Goal: Information Seeking & Learning: Check status

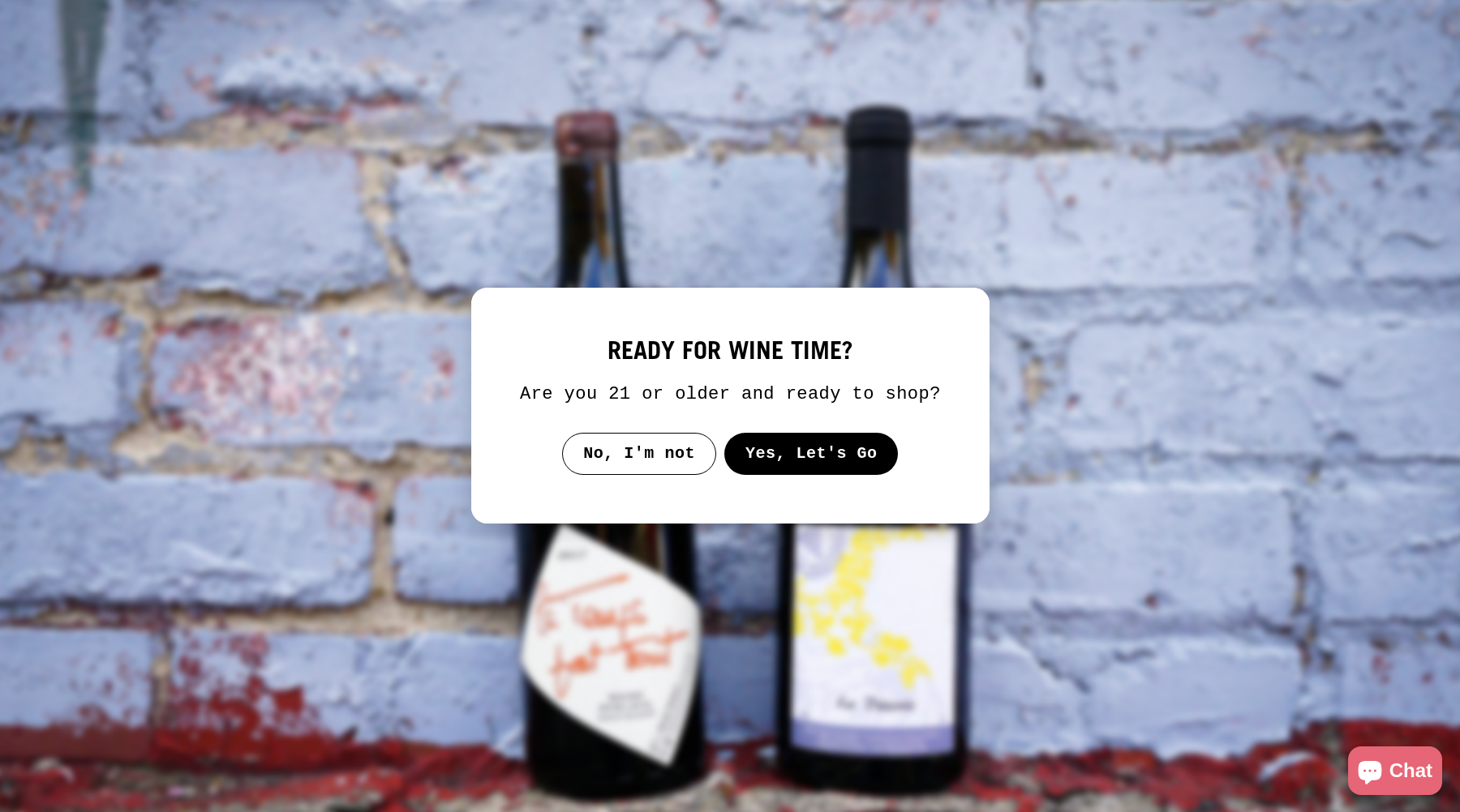
click at [822, 464] on button "Yes, Let's Go" at bounding box center [810, 454] width 175 height 42
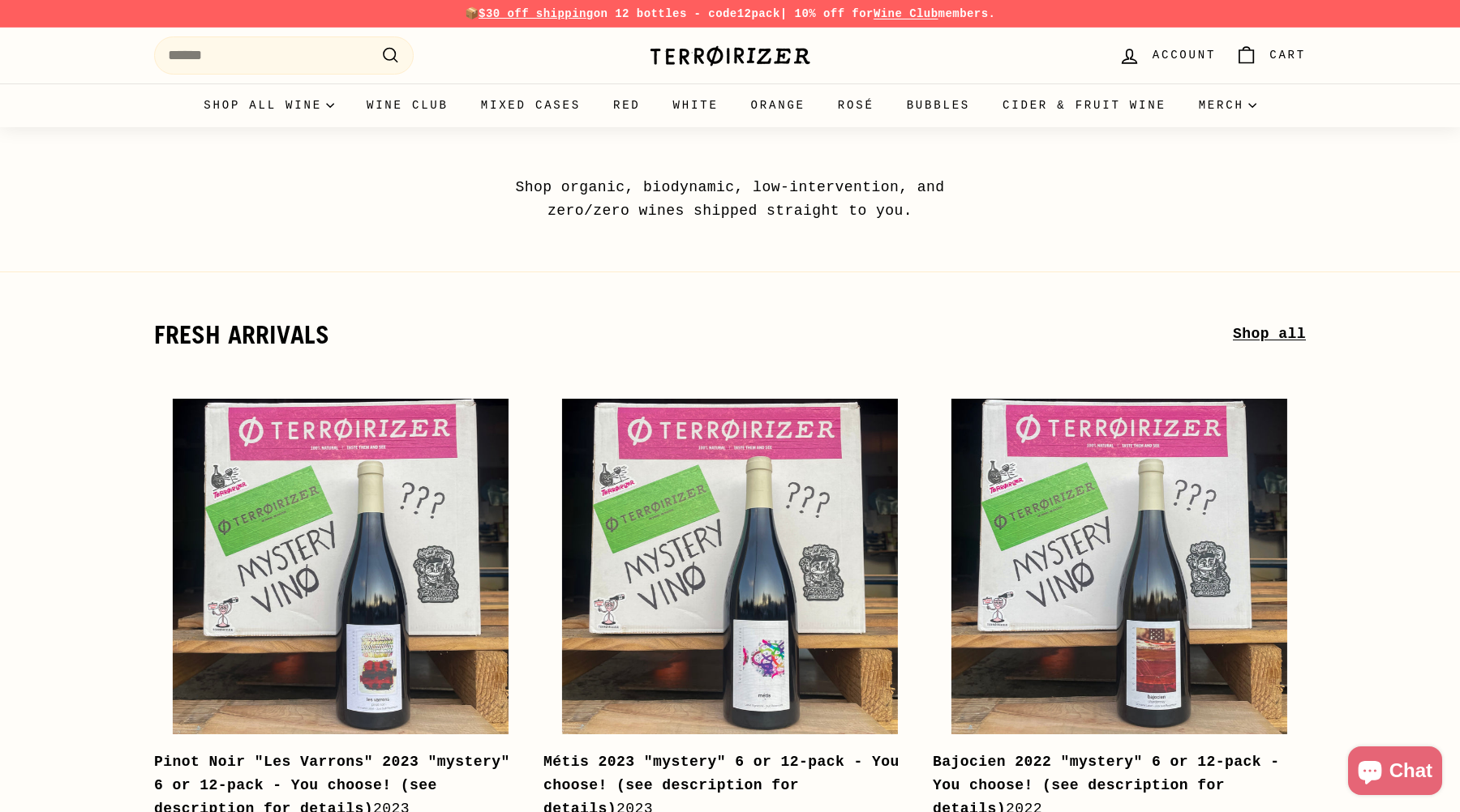
click at [1406, 771] on span "Chat" at bounding box center [1410, 771] width 43 height 24
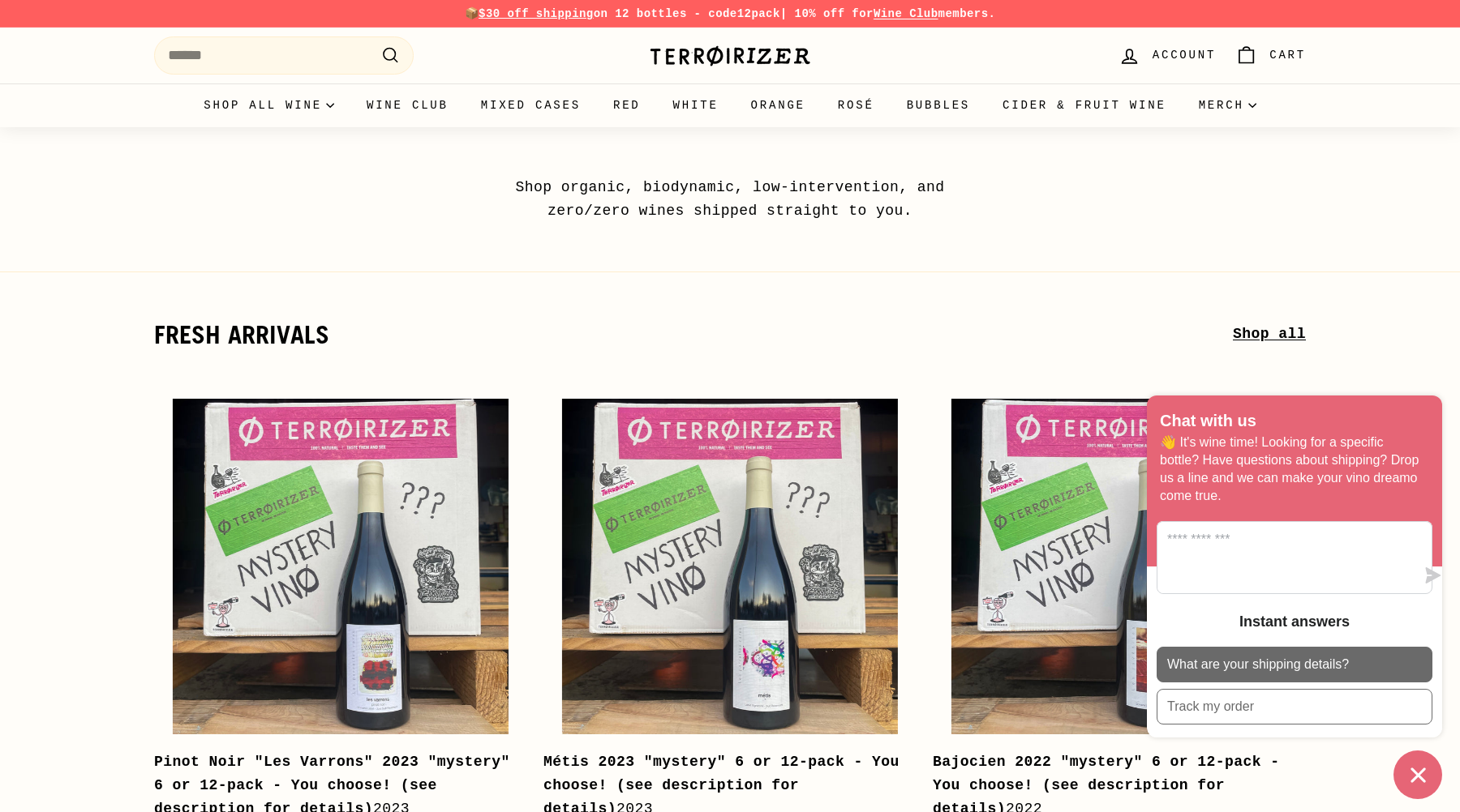
click at [1291, 659] on p "What are your shipping details?" at bounding box center [1258, 665] width 182 height 18
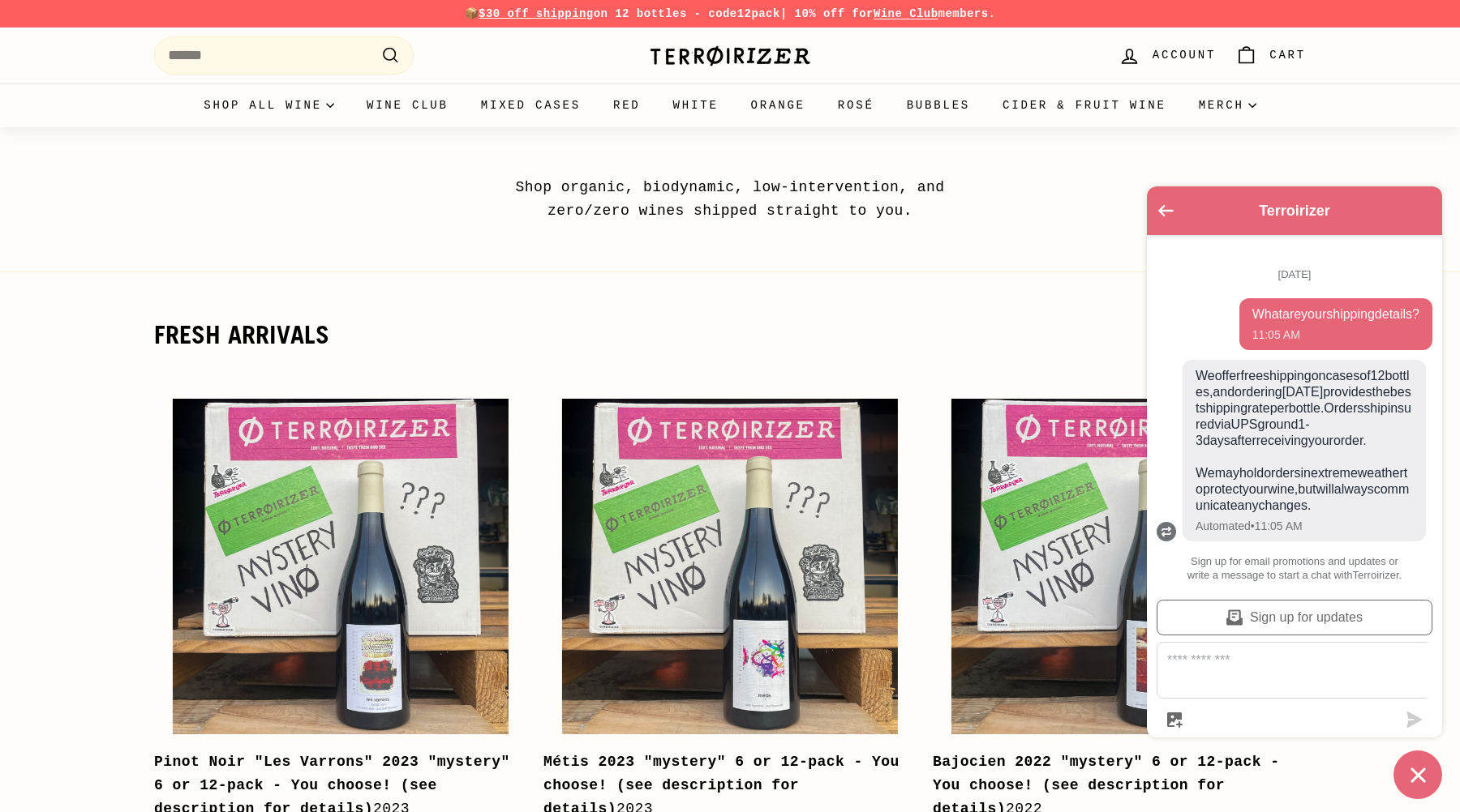
scroll to position [43, 0]
click at [1166, 206] on icon "Go back to the main screen" at bounding box center [1166, 211] width 16 height 12
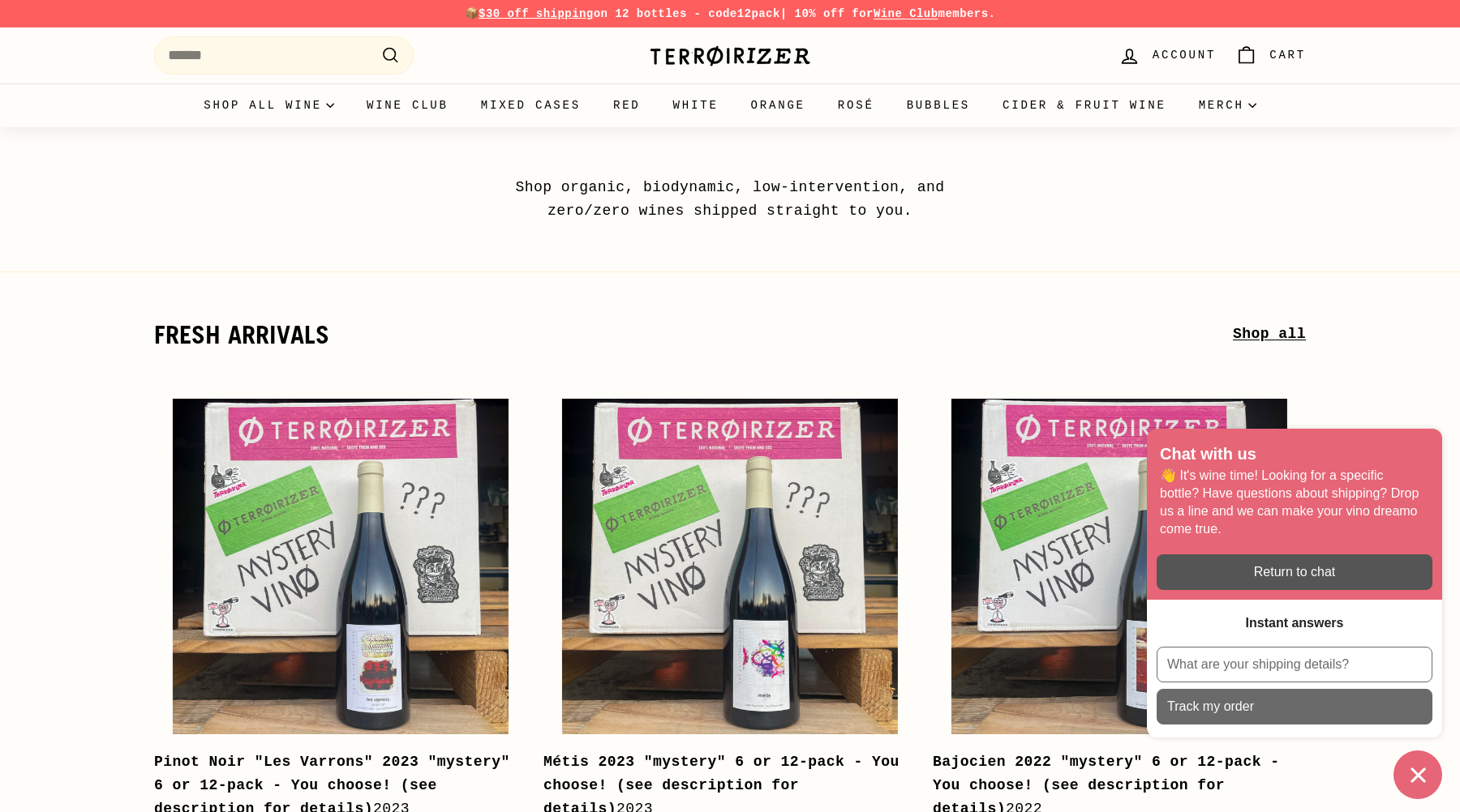
click at [1233, 705] on p "Track my order" at bounding box center [1210, 707] width 87 height 18
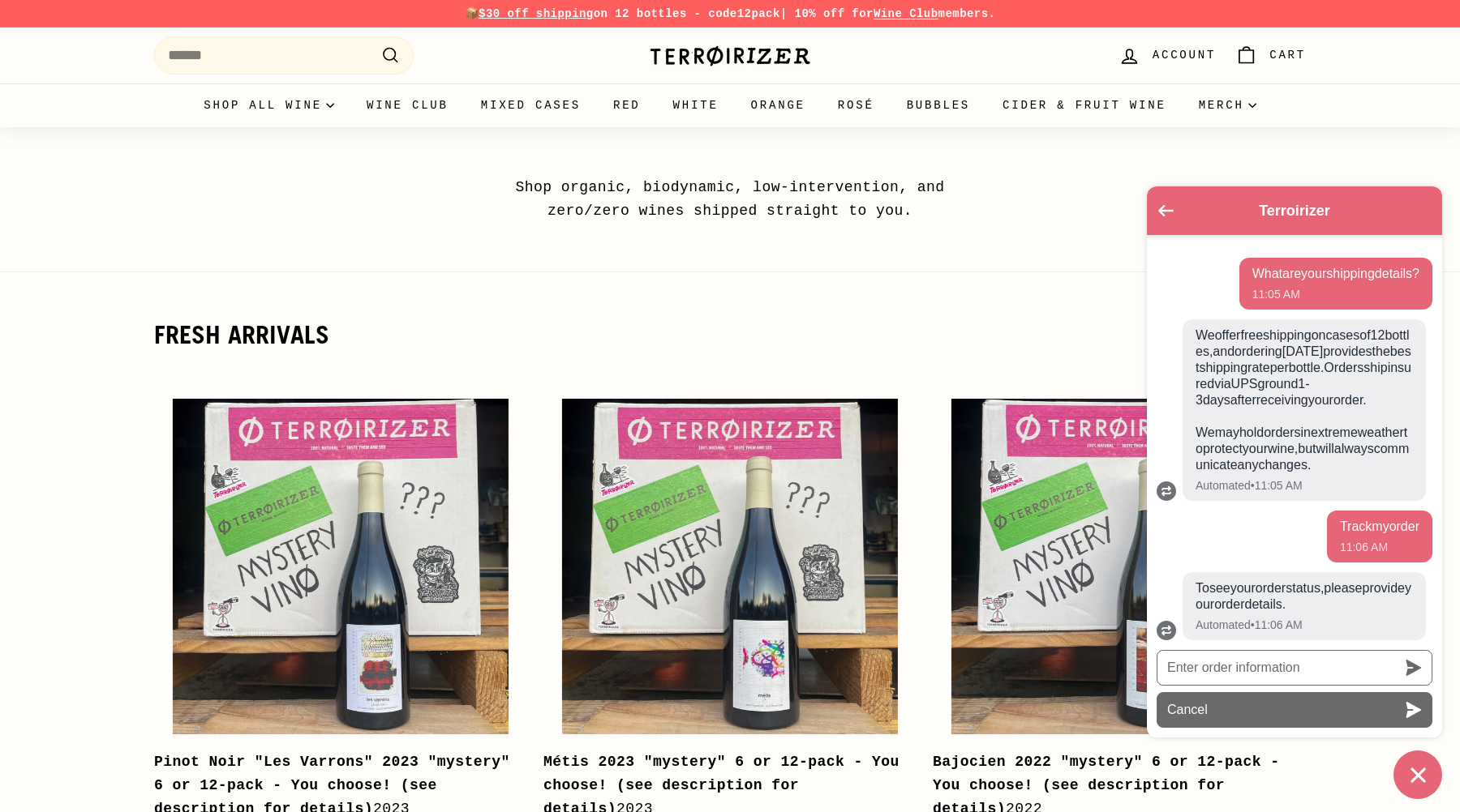
scroll to position [110, 0]
click at [1235, 686] on div "Enter order information" at bounding box center [1294, 667] width 275 height 42
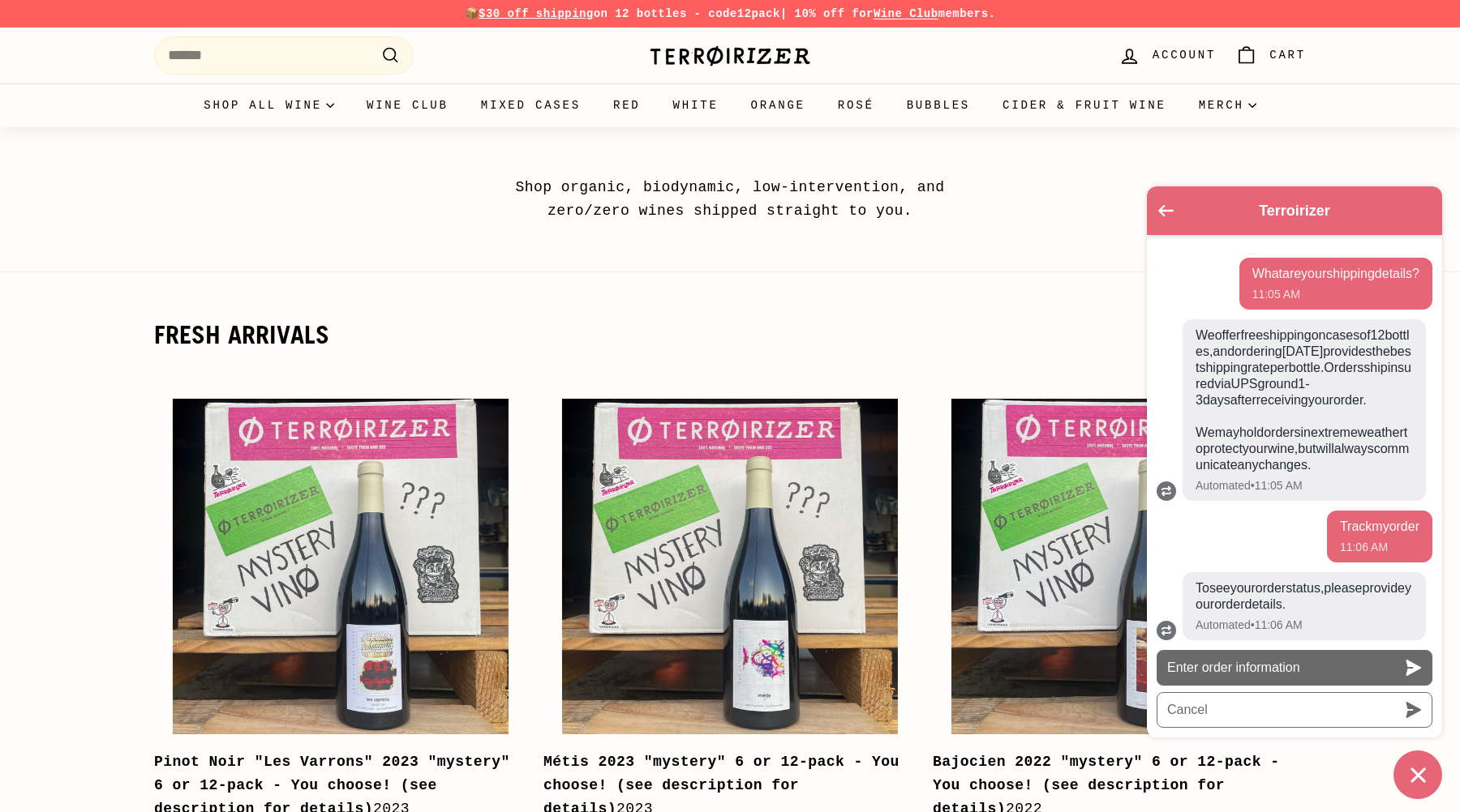
click at [1246, 675] on button "Enter order information" at bounding box center [1294, 667] width 275 height 36
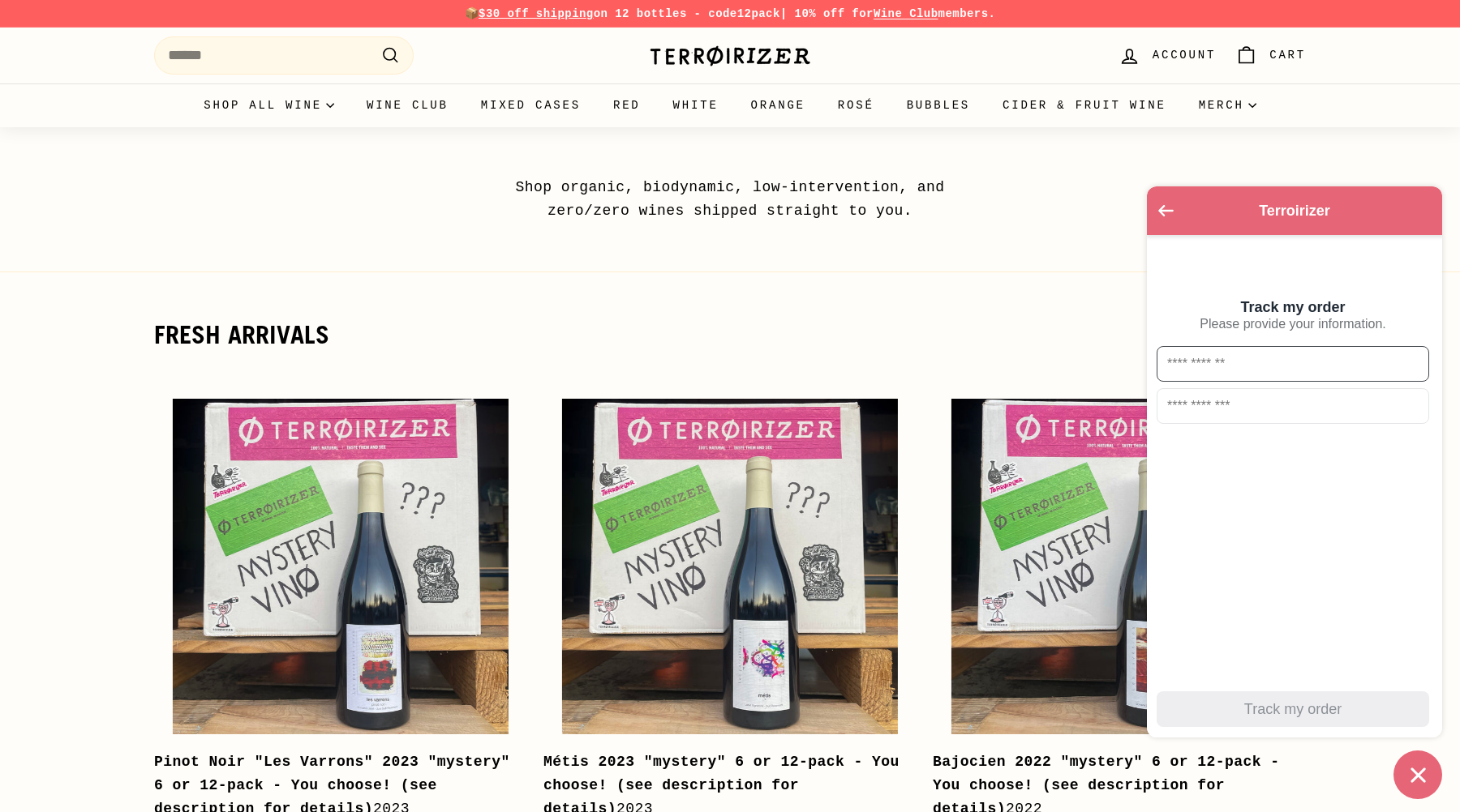
click at [1217, 370] on input "text" at bounding box center [1292, 364] width 272 height 36
type input "****"
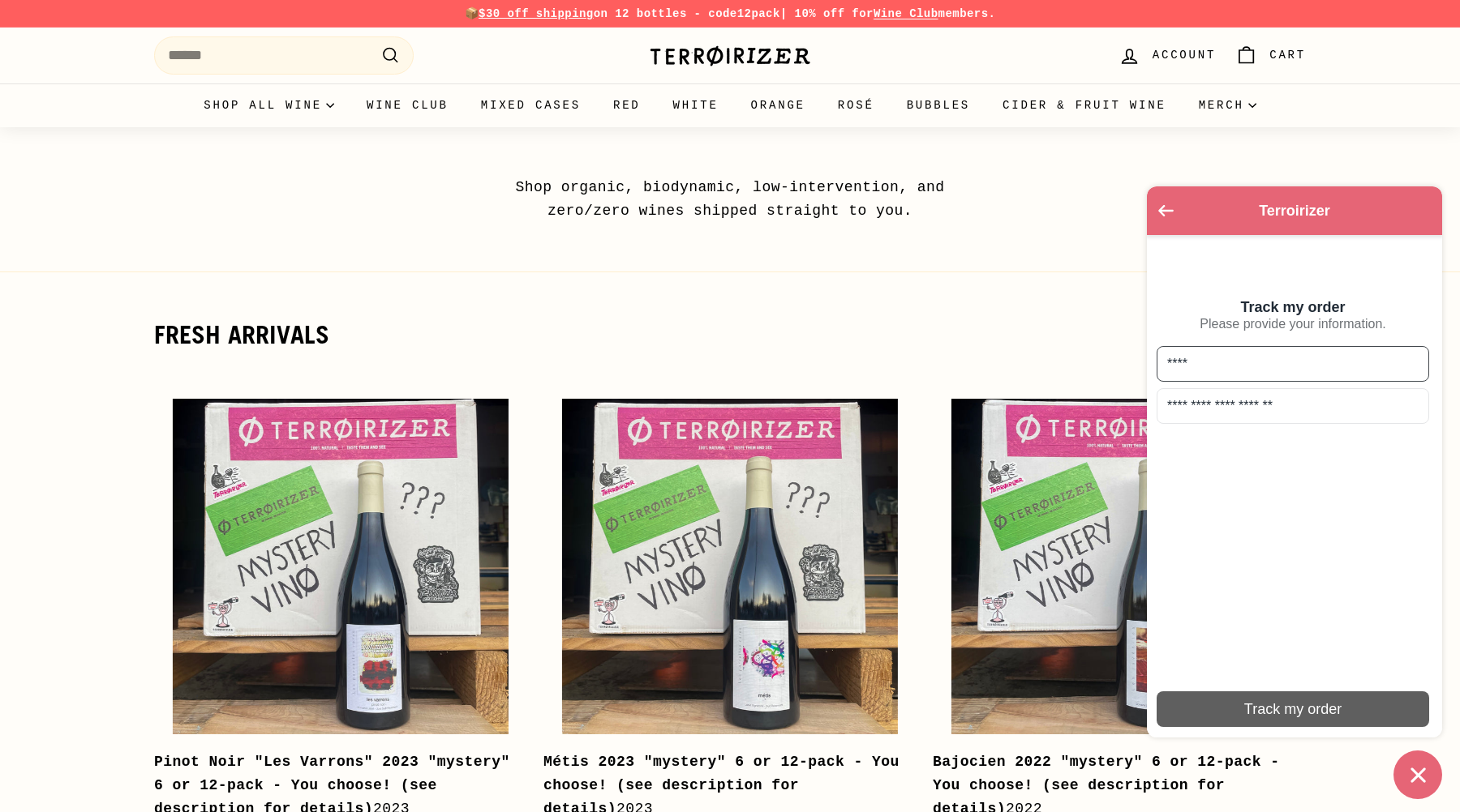
type input "**********"
click at [1286, 708] on div "Track my order" at bounding box center [1293, 709] width 253 height 18
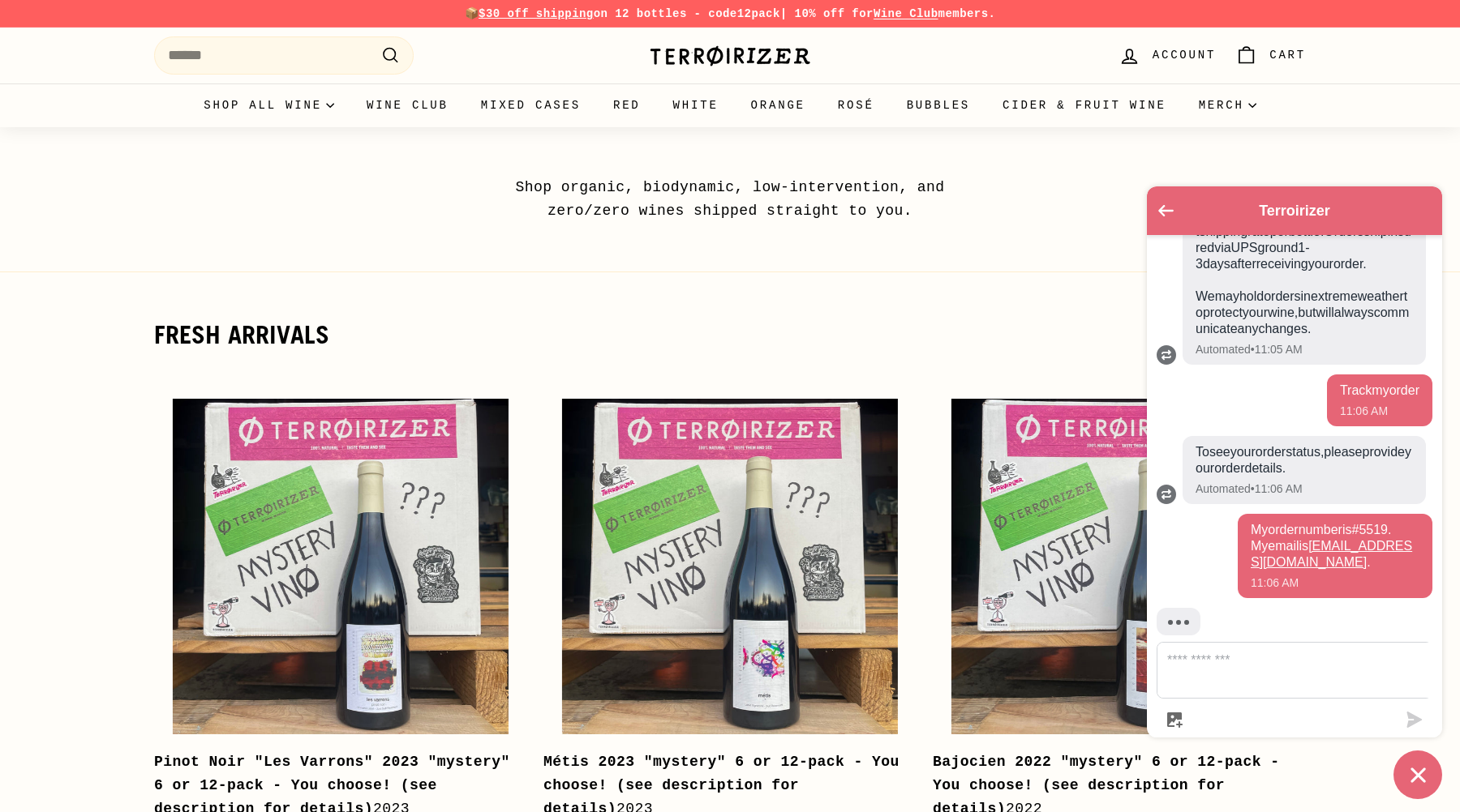
scroll to position [488, 0]
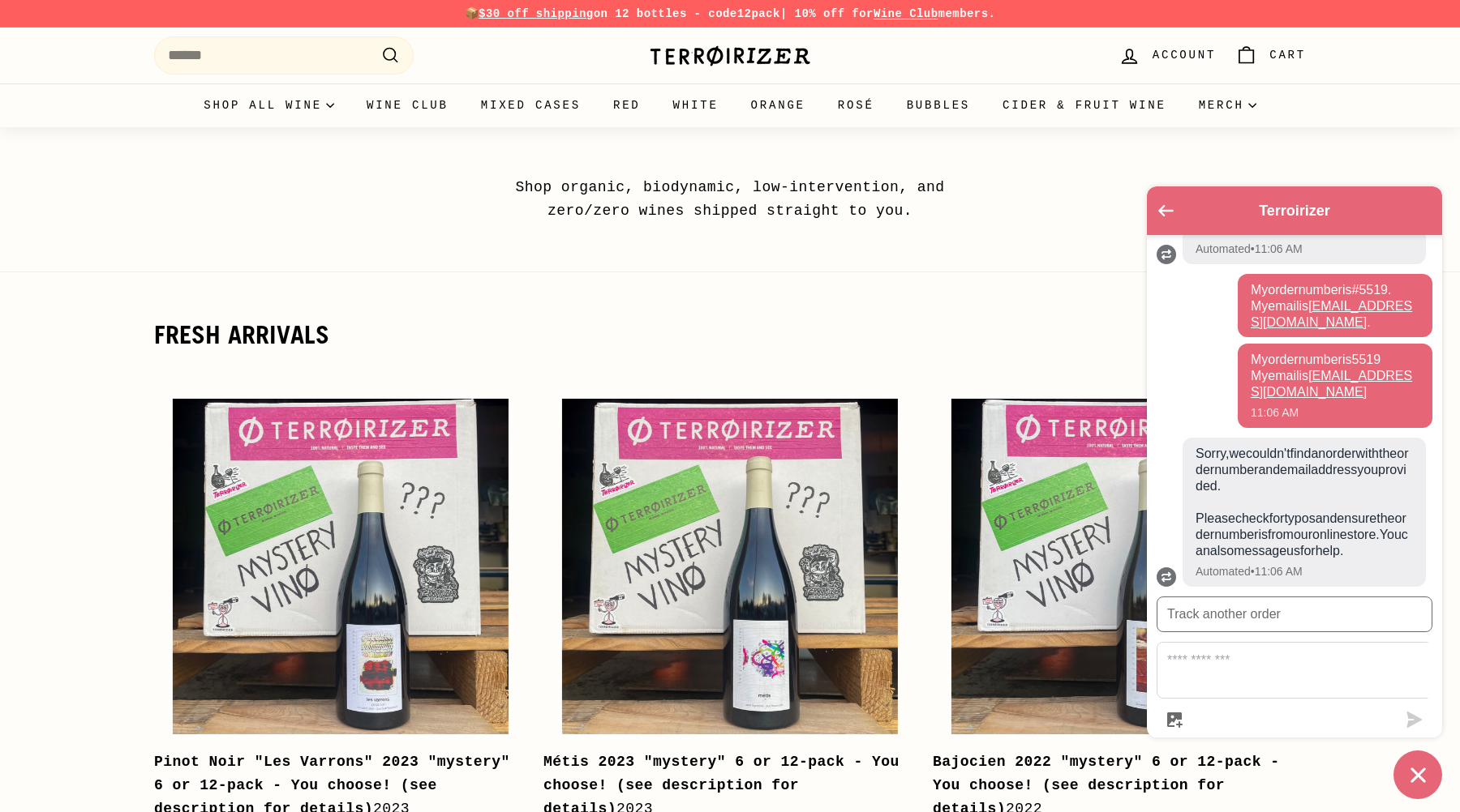
drag, startPoint x: 1233, startPoint y: 503, endPoint x: 1232, endPoint y: 562, distance: 59.0
click at [1232, 559] on span "Sorry, we couldn't find an order with the order number and email address you pr…" at bounding box center [1304, 502] width 218 height 113
click at [1418, 776] on icon "Chat window" at bounding box center [1418, 775] width 15 height 15
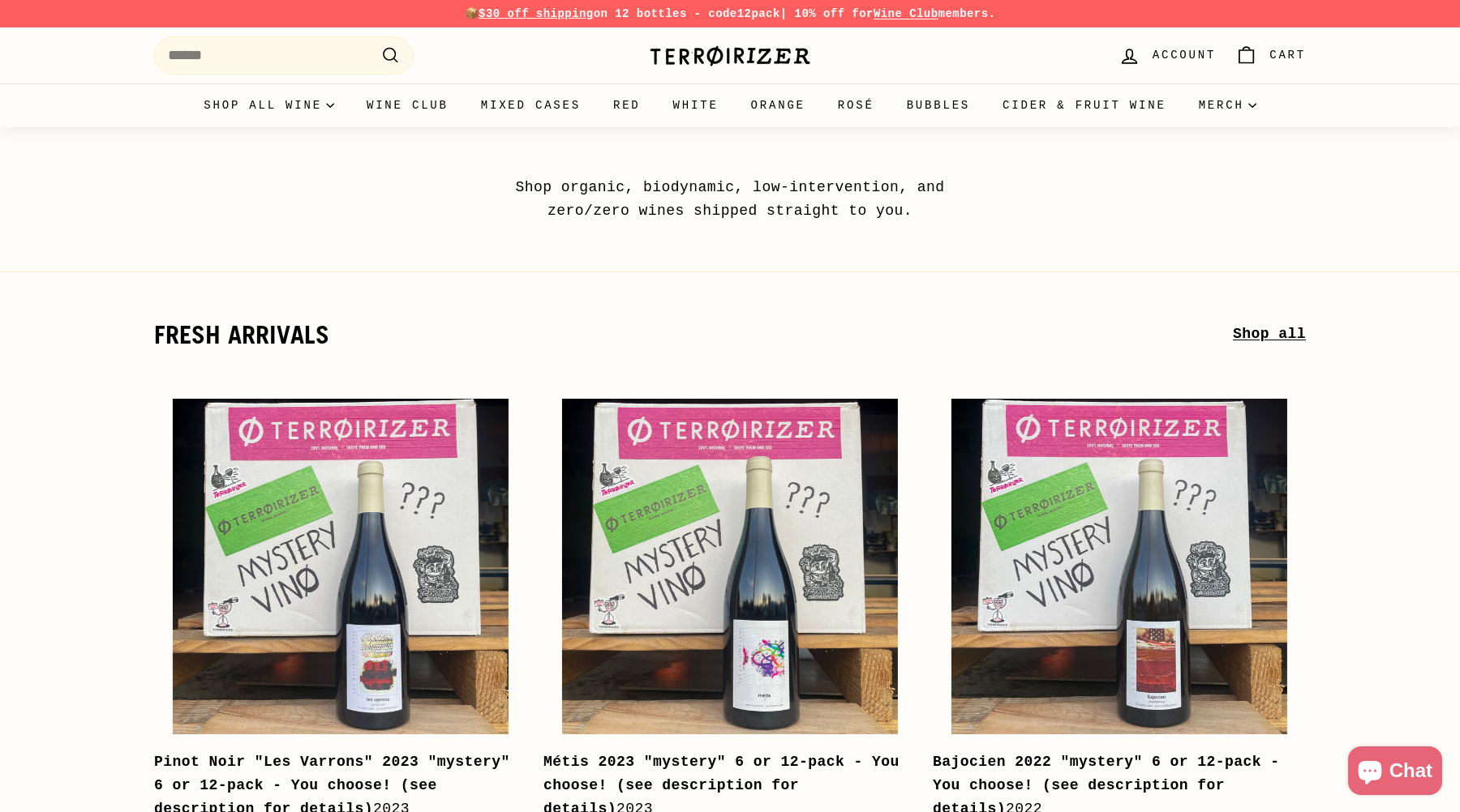
scroll to position [0, 0]
drag, startPoint x: 105, startPoint y: 76, endPoint x: 151, endPoint y: 265, distance: 194.5
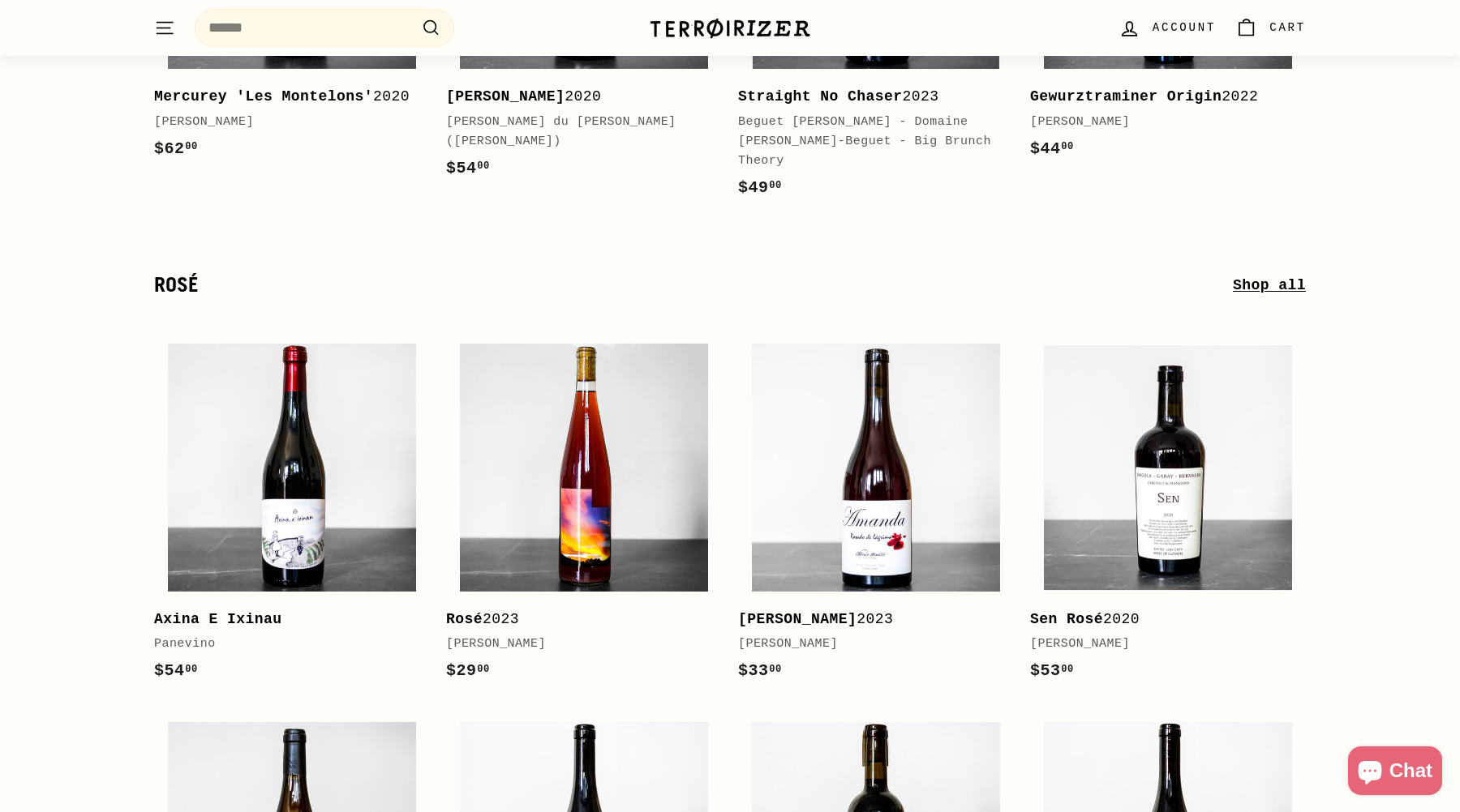
scroll to position [4728, 0]
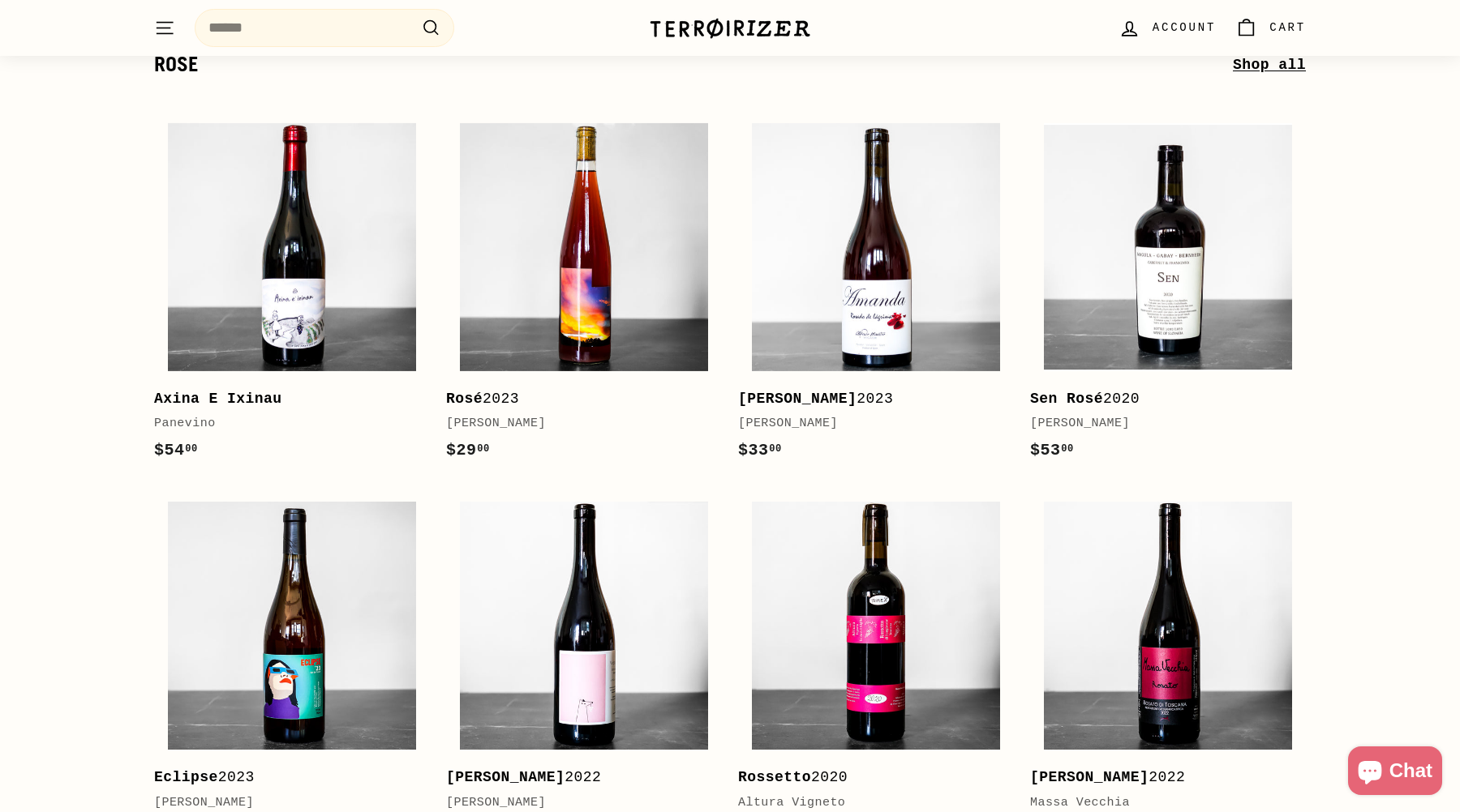
click at [1370, 773] on icon "Chat window" at bounding box center [1369, 773] width 23 height 23
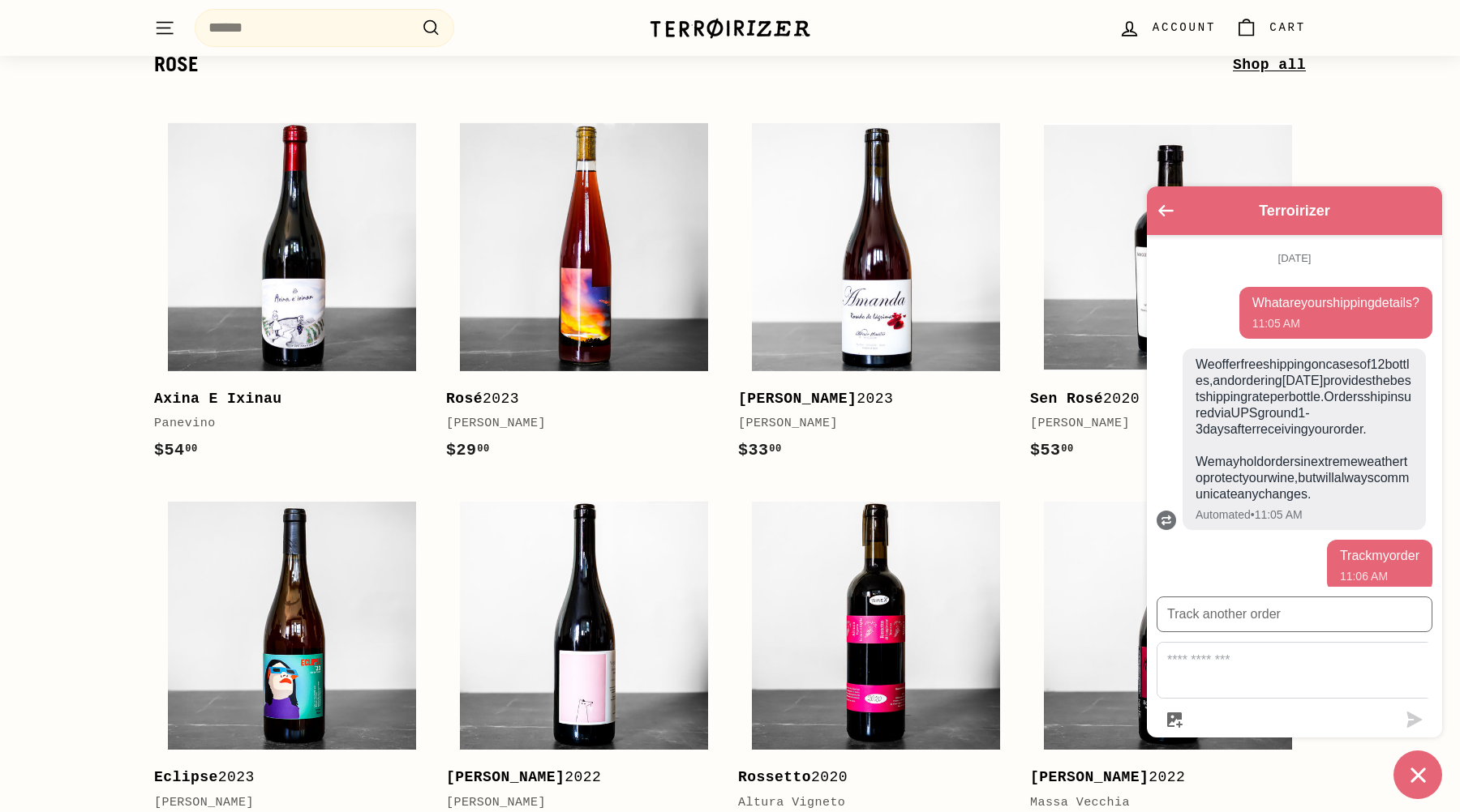
scroll to position [515, 0]
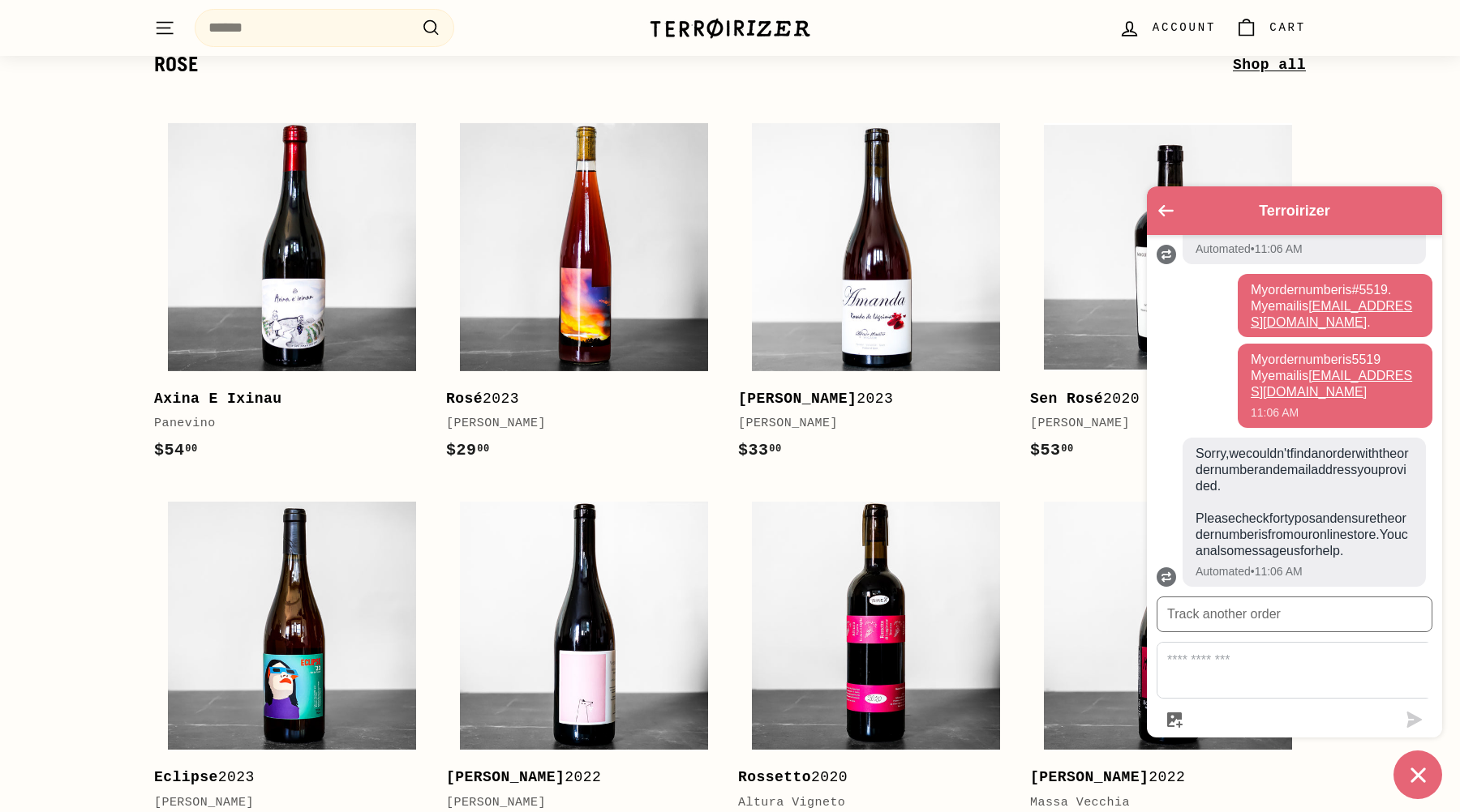
drag, startPoint x: 1250, startPoint y: 429, endPoint x: 1245, endPoint y: 466, distance: 37.3
click at [1245, 466] on span "Sorry, we couldn't find an order with the order number and email address you pr…" at bounding box center [1304, 502] width 218 height 113
click at [1165, 208] on icon "Go back to the main screen" at bounding box center [1166, 211] width 16 height 12
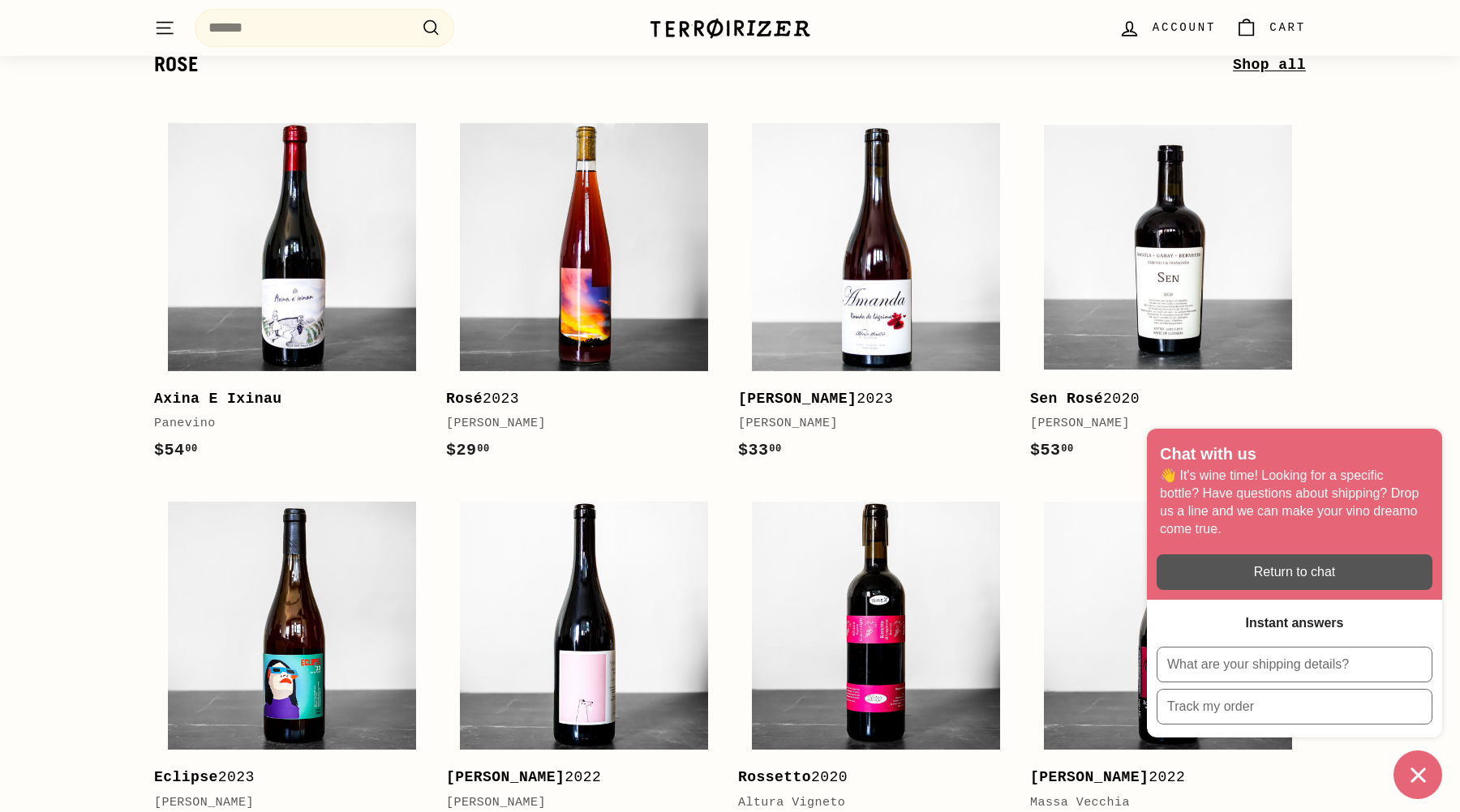
click at [1401, 337] on div "Rosé Shop all Add to cart Axina E Ixinau Panevino $54 00 $54.00 Add to cart Ros…" at bounding box center [730, 461] width 1460 height 814
click at [1383, 337] on div "Rosé Shop all Add to cart Axina E Ixinau Panevino $54 00 $54.00 Add to cart Ros…" at bounding box center [730, 461] width 1460 height 814
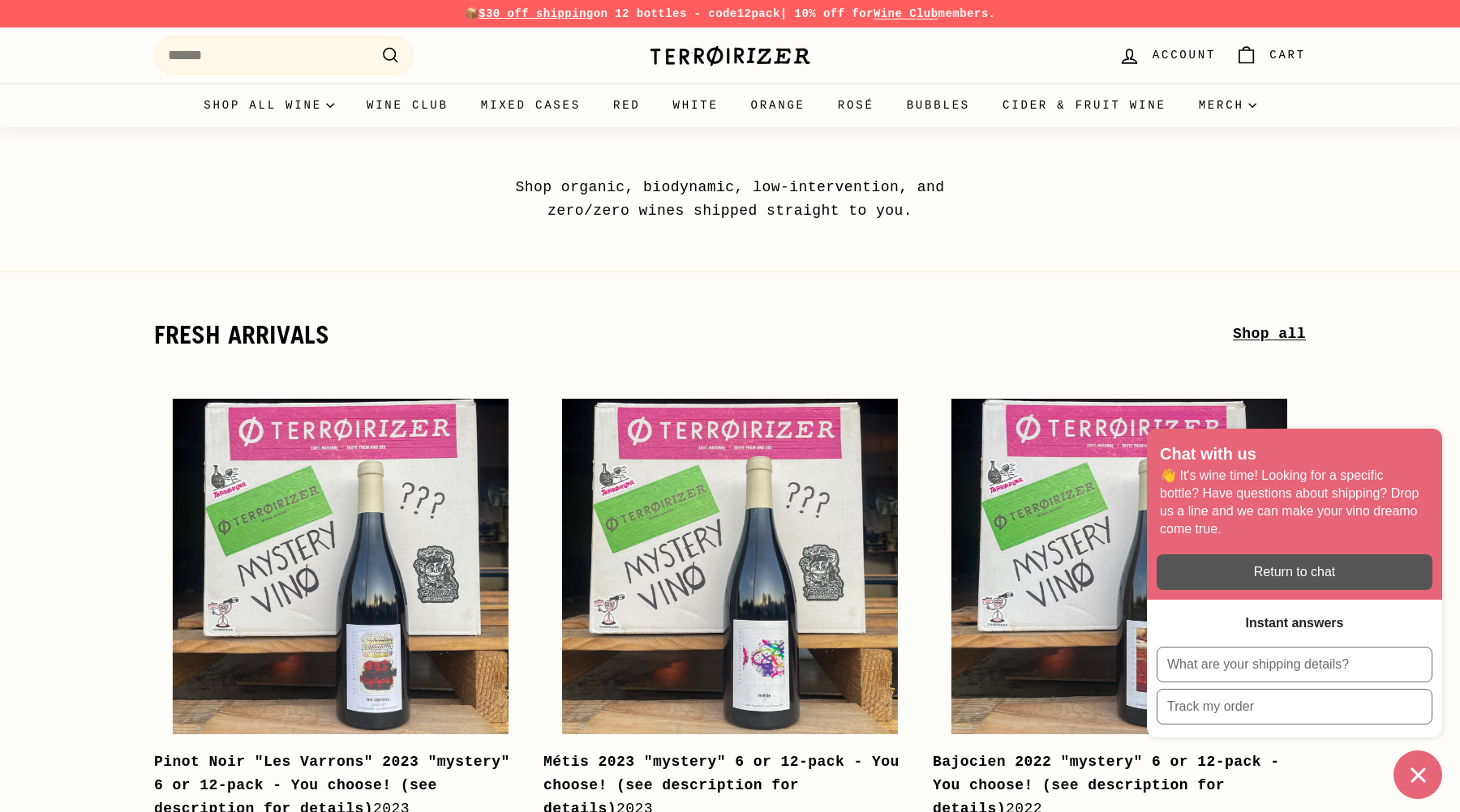
scroll to position [0, 0]
click at [1411, 775] on icon "Chat window" at bounding box center [1418, 776] width 25 height 25
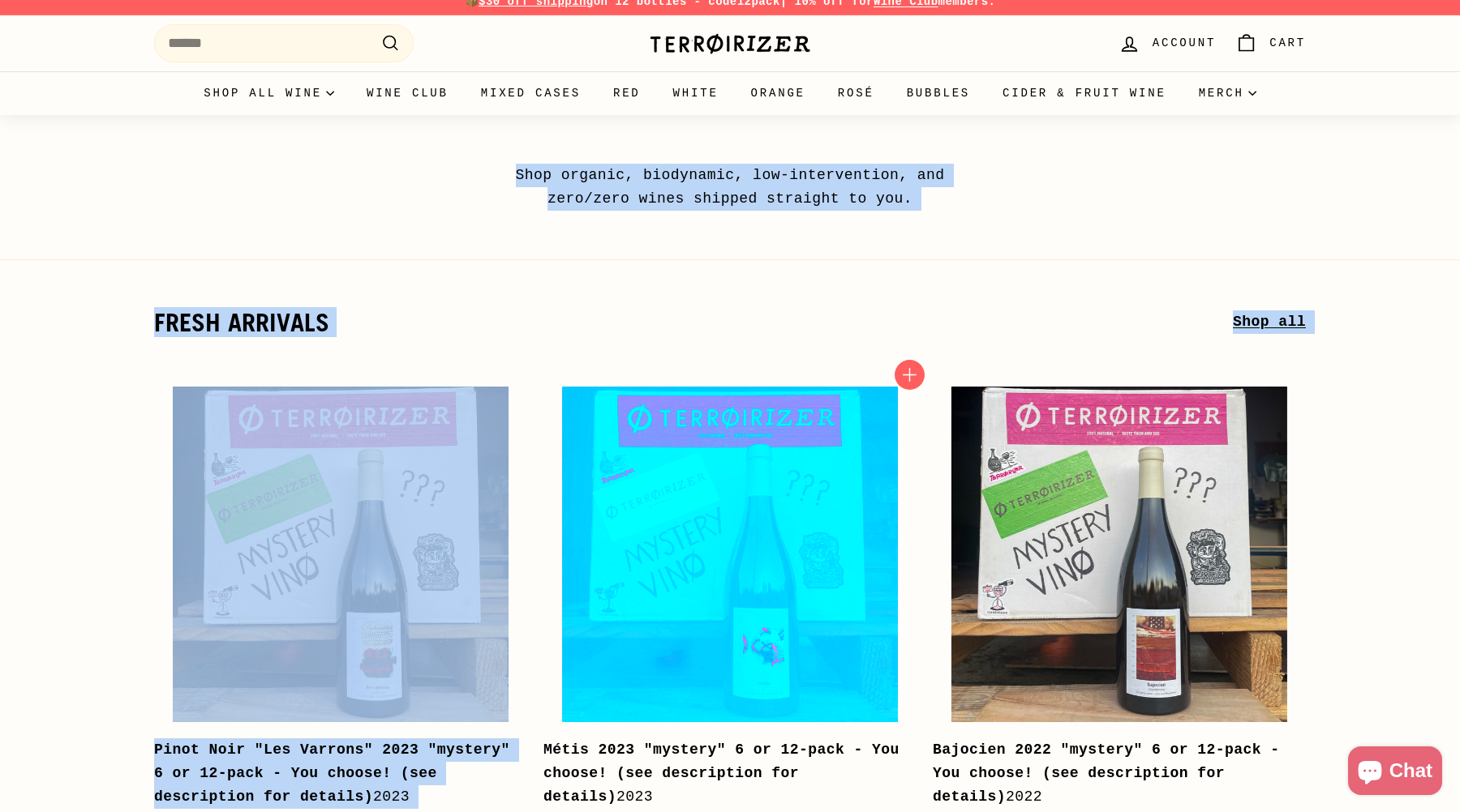
drag, startPoint x: 476, startPoint y: 146, endPoint x: 818, endPoint y: 397, distance: 424.2
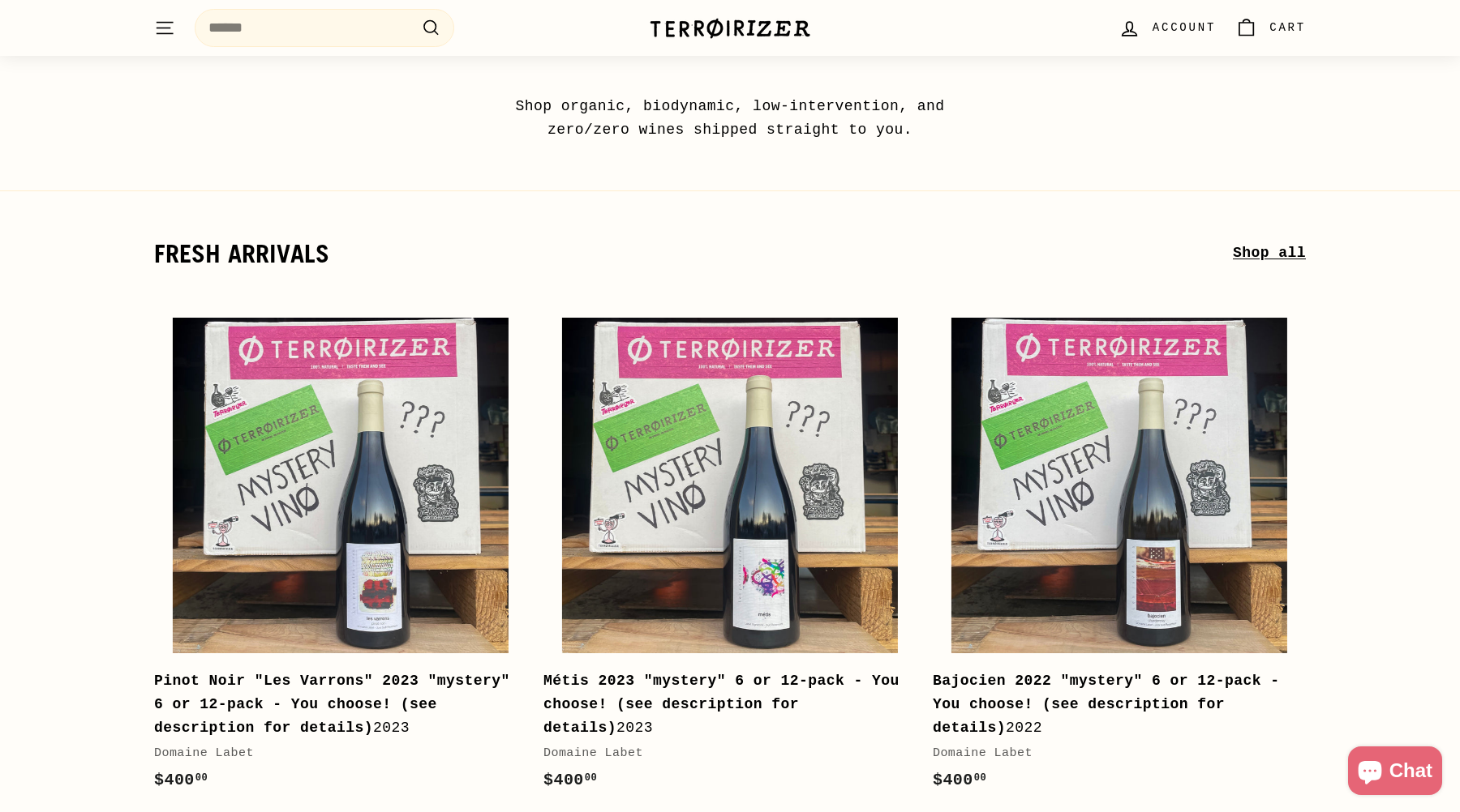
scroll to position [81, 0]
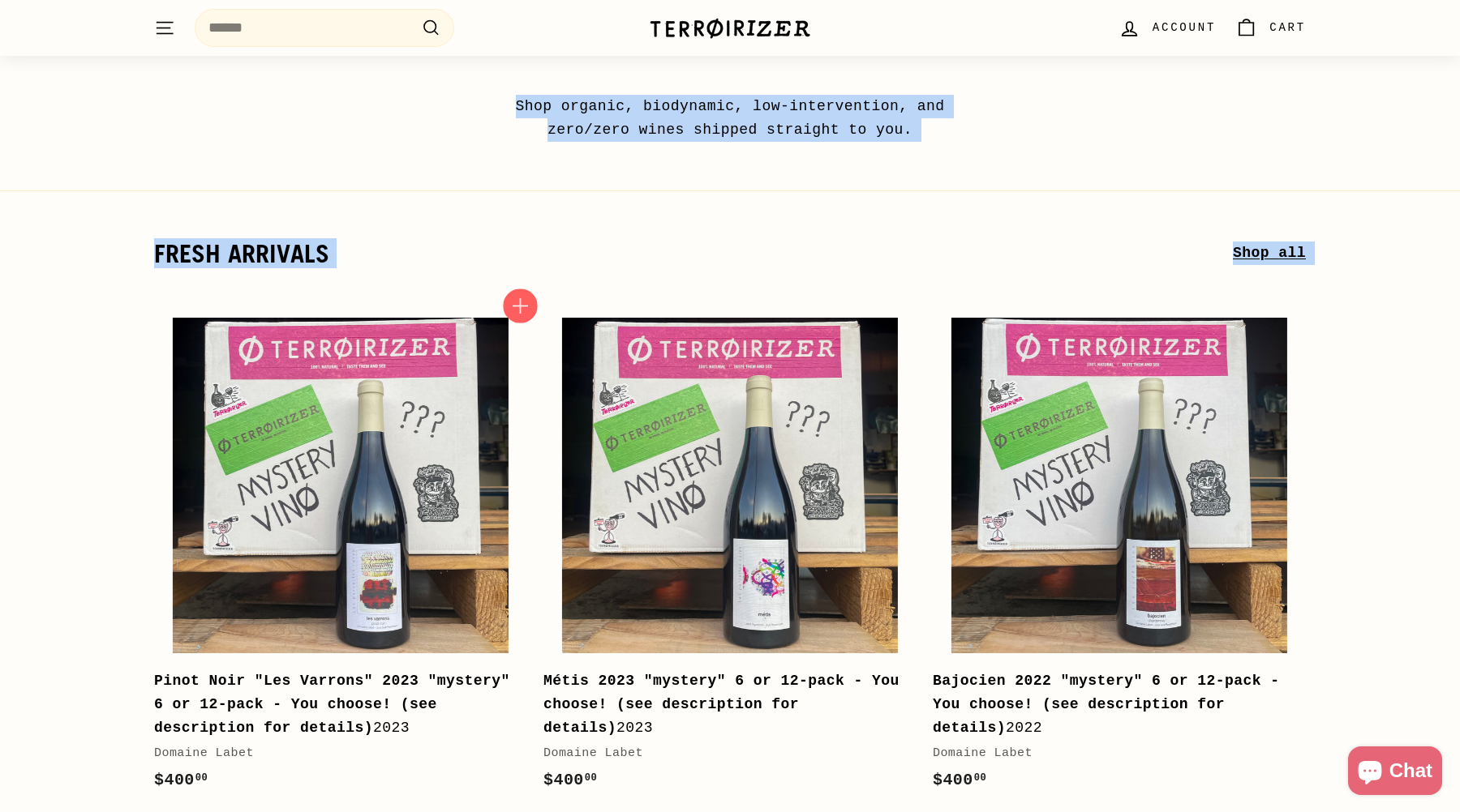
drag, startPoint x: 401, startPoint y: 77, endPoint x: 508, endPoint y: 298, distance: 245.5
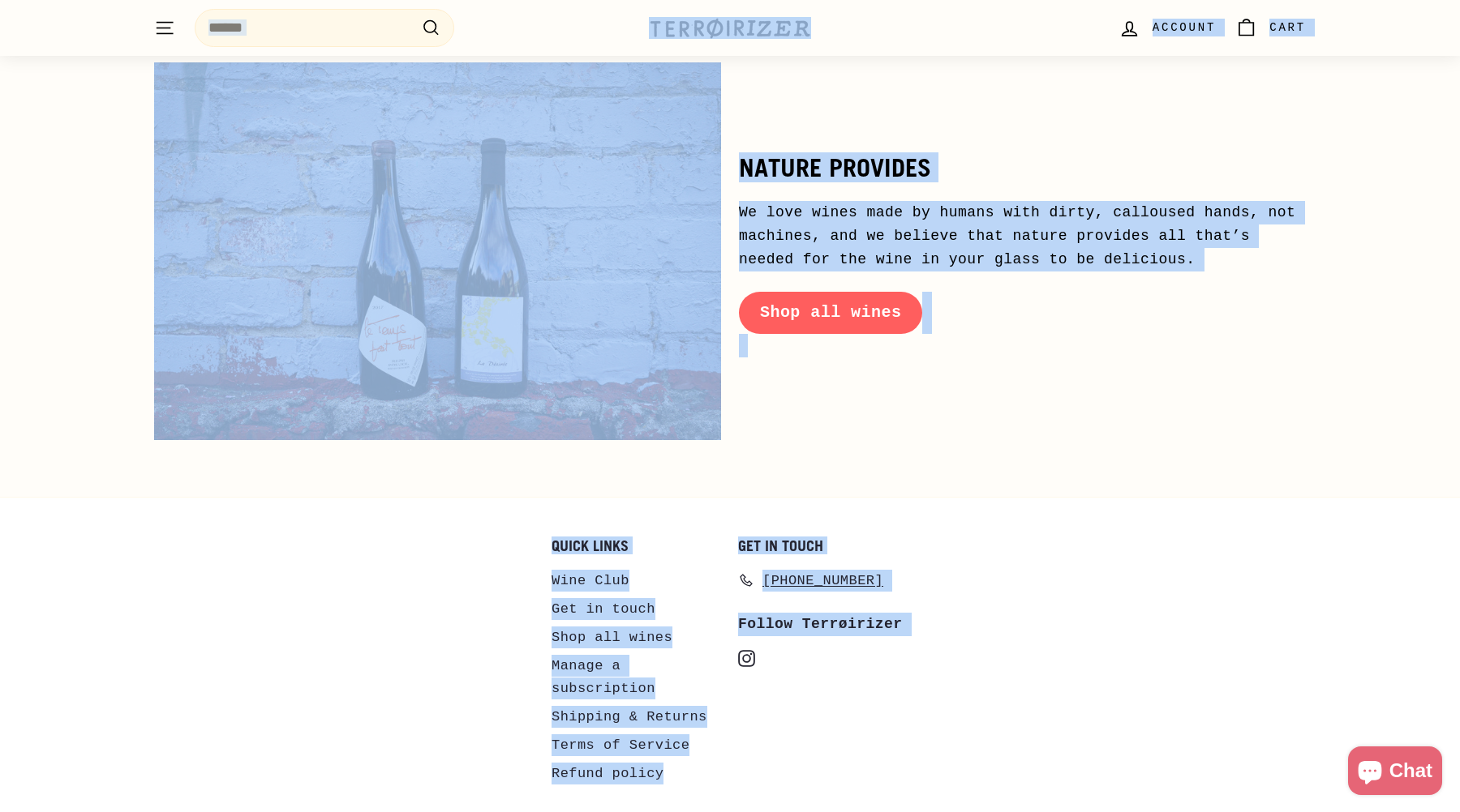
scroll to position [7893, 0]
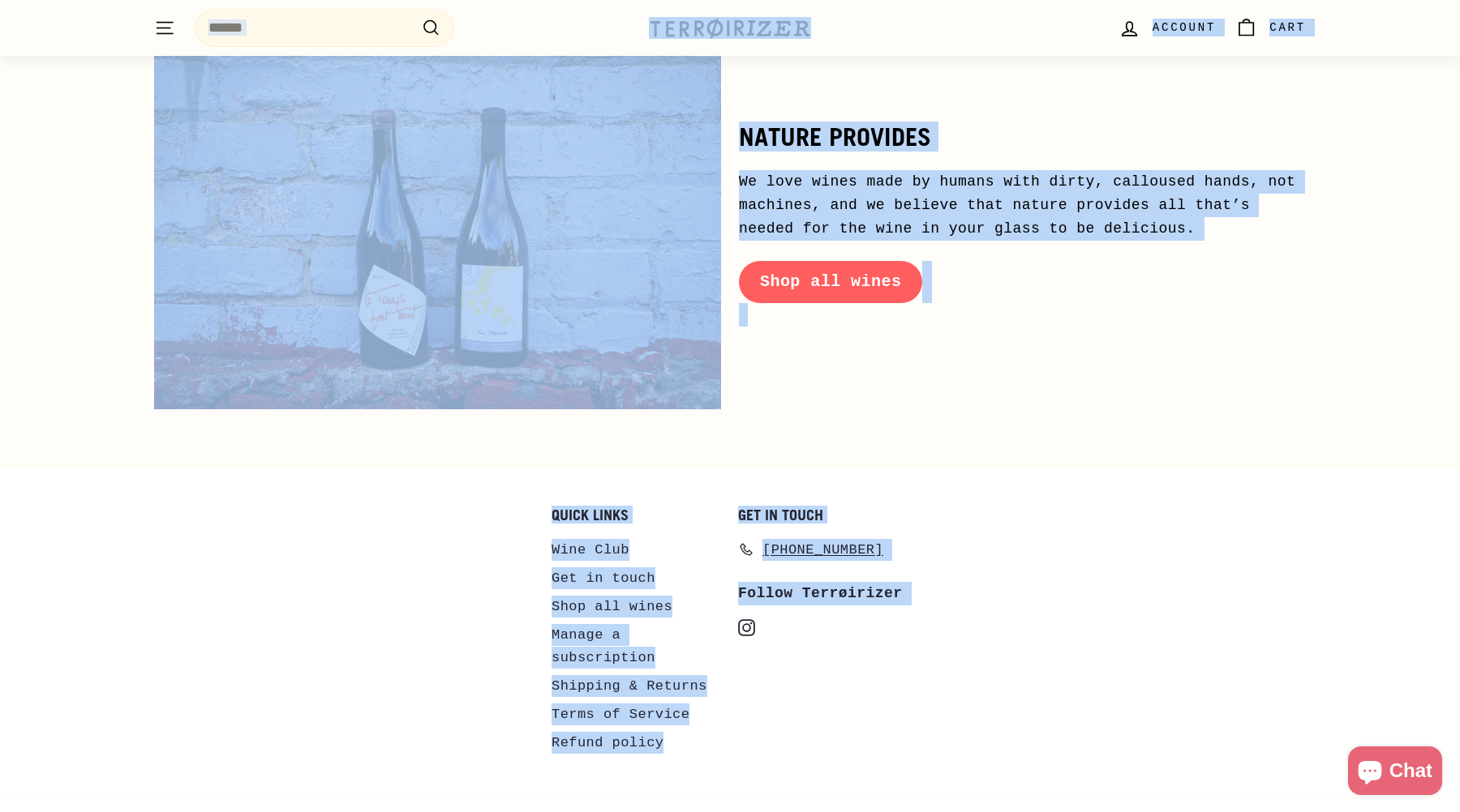
drag, startPoint x: 98, startPoint y: 11, endPoint x: 1188, endPoint y: 846, distance: 1373.1
click at [1192, 508] on div "Quick links Wine Club Get in touch Shop all wines Manage a subscription Shippin…" at bounding box center [730, 641] width 1151 height 266
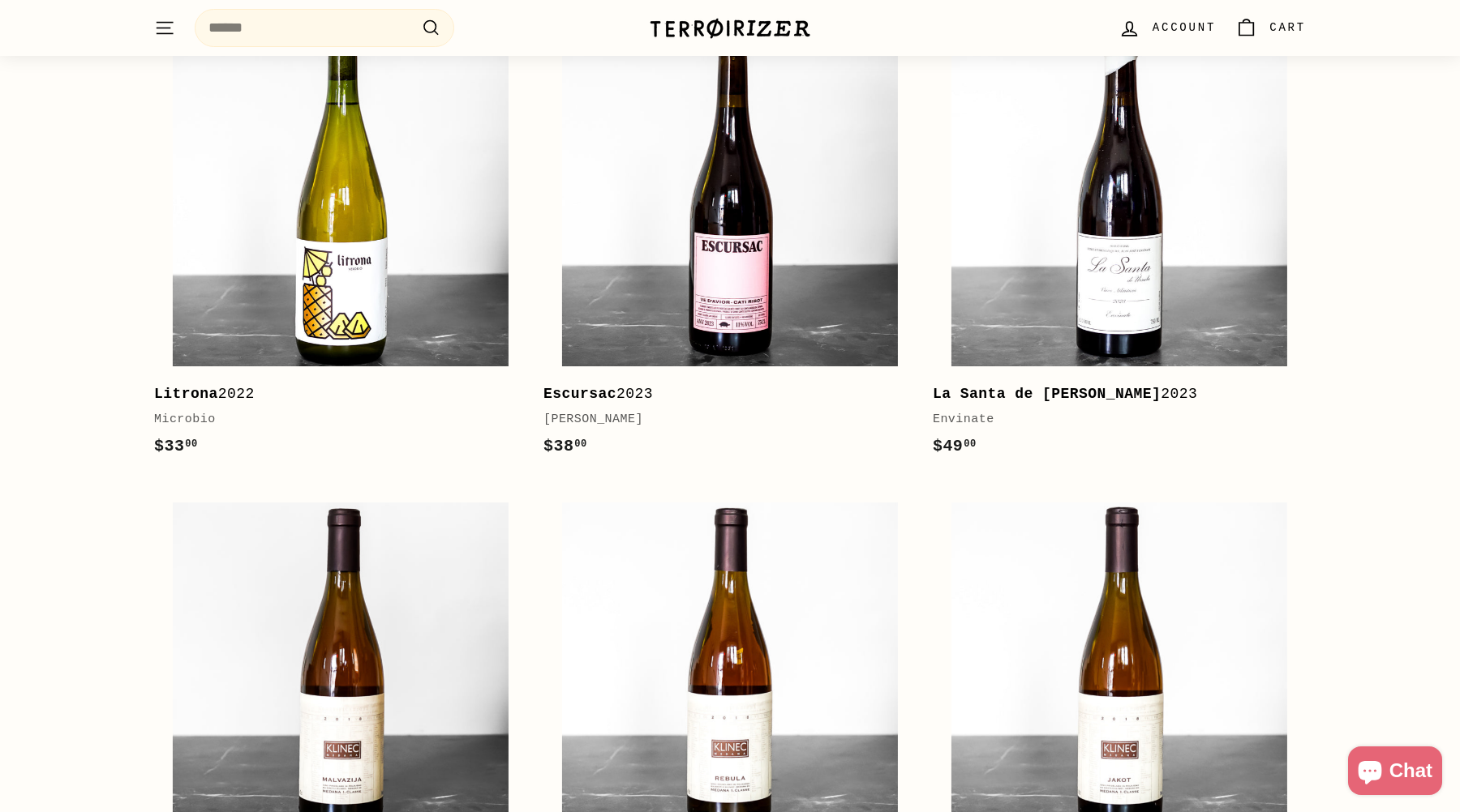
scroll to position [1855, 0]
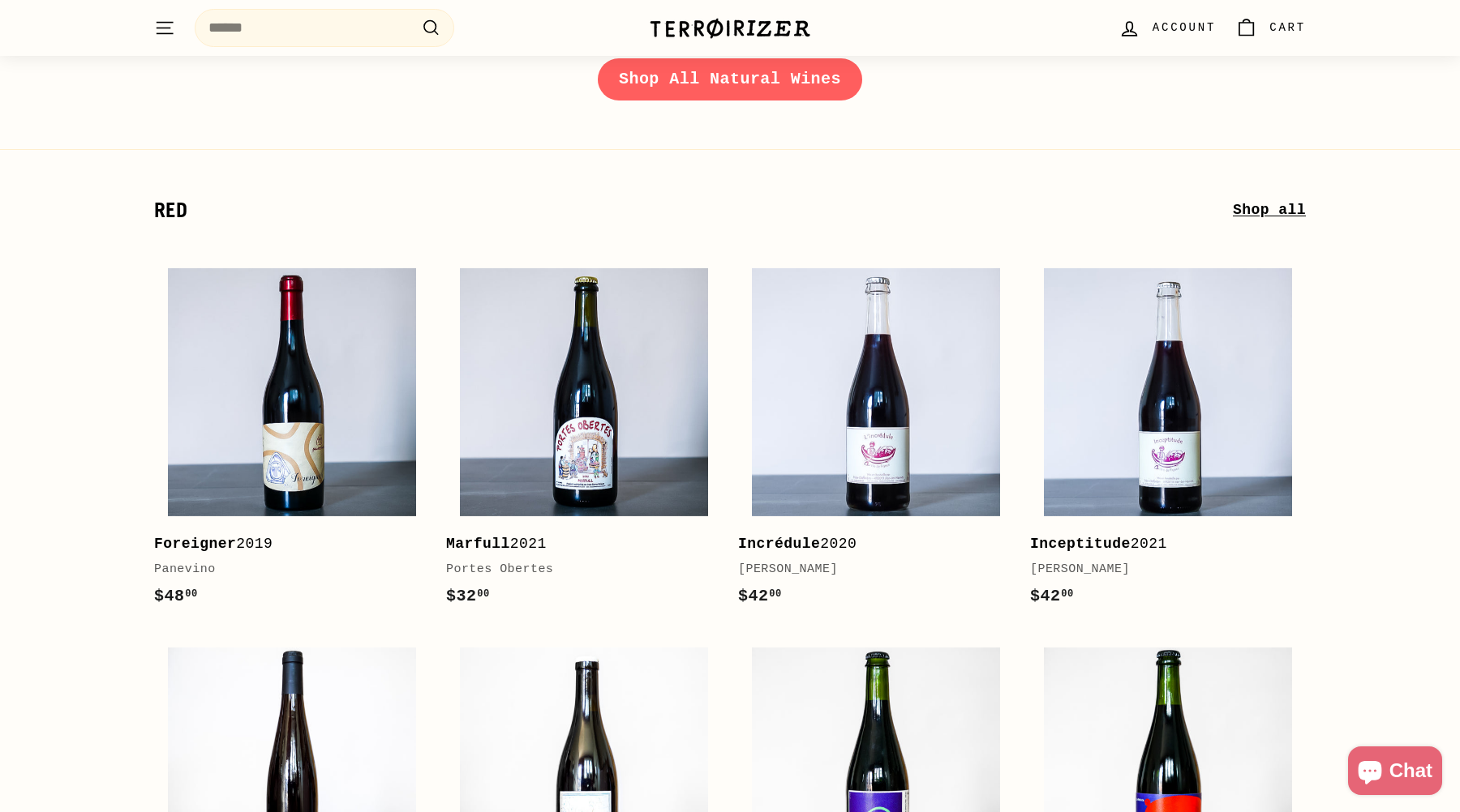
scroll to position [2796, 0]
